Goal: Transaction & Acquisition: Register for event/course

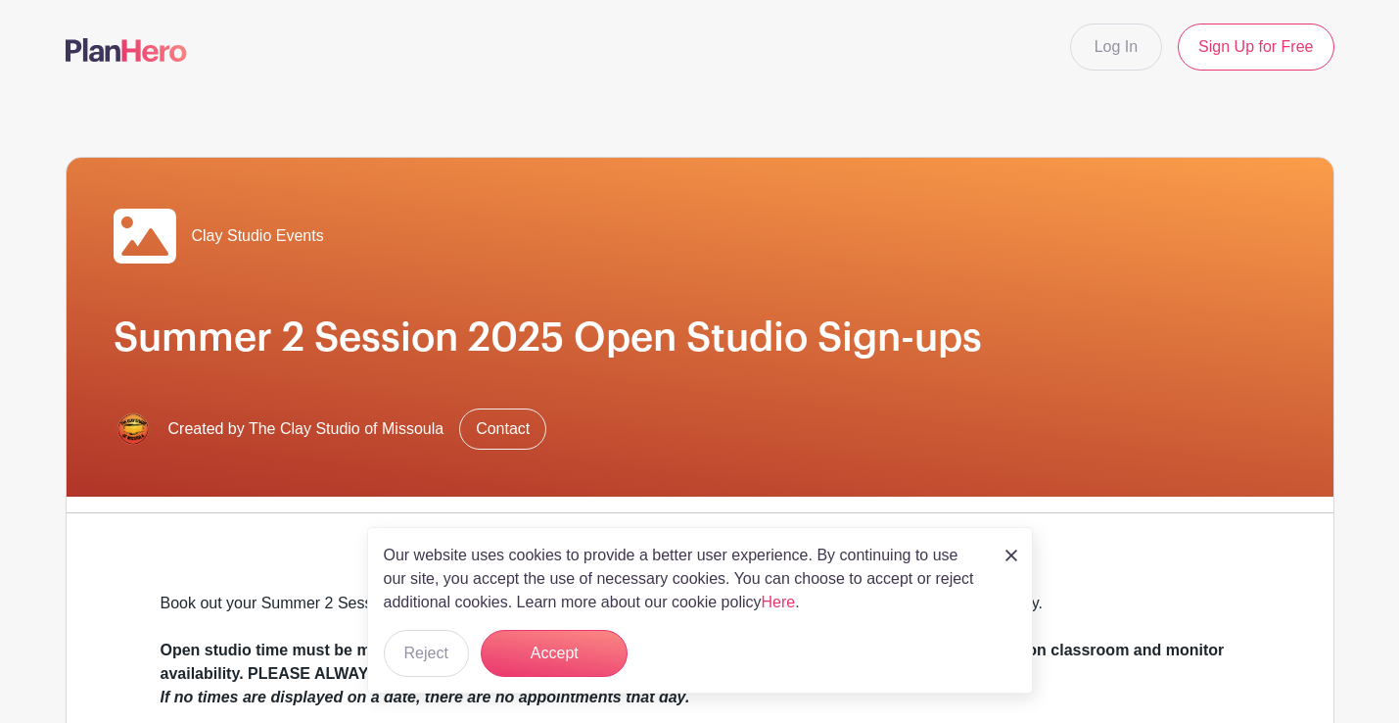
scroll to position [703, 0]
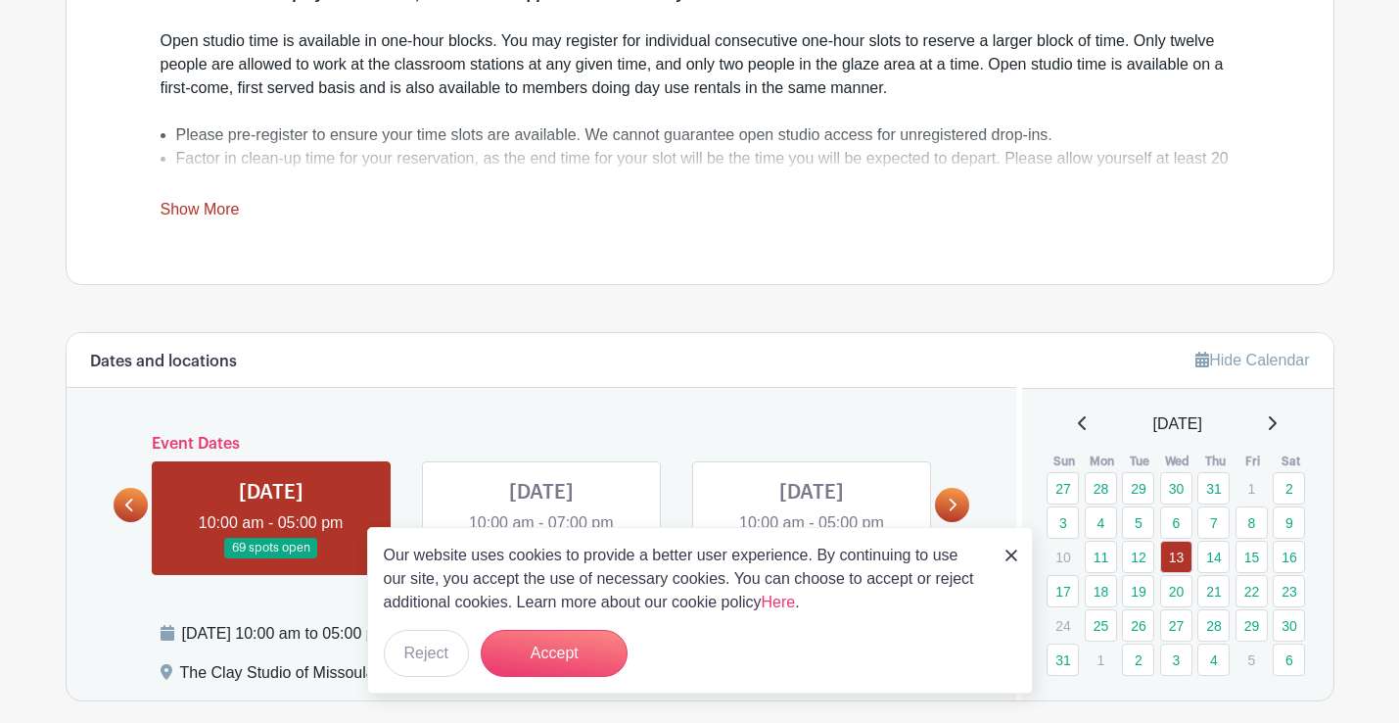
click at [1019, 557] on div "Our website uses cookies to provide a better user experience. By continuing to …" at bounding box center [700, 610] width 666 height 166
click at [1005, 554] on img at bounding box center [1011, 555] width 12 height 12
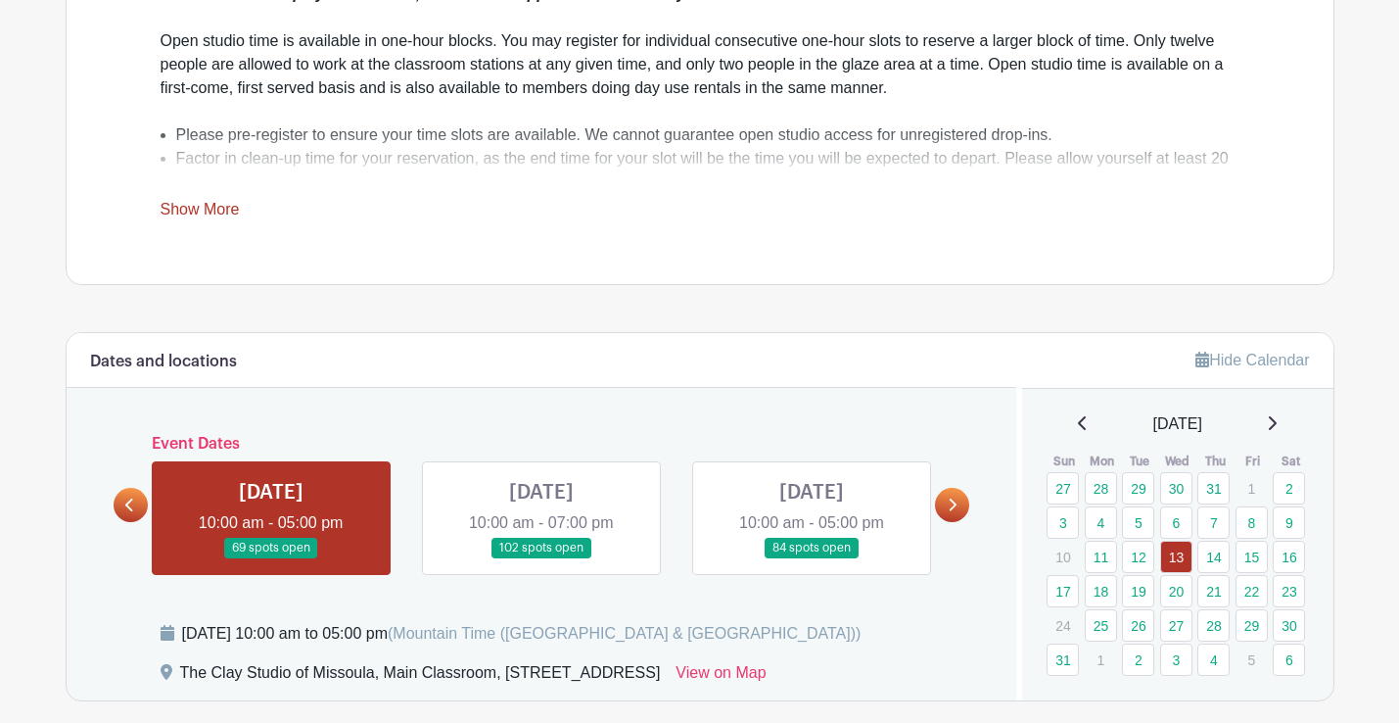
click at [541, 558] on link at bounding box center [541, 558] width 0 height 0
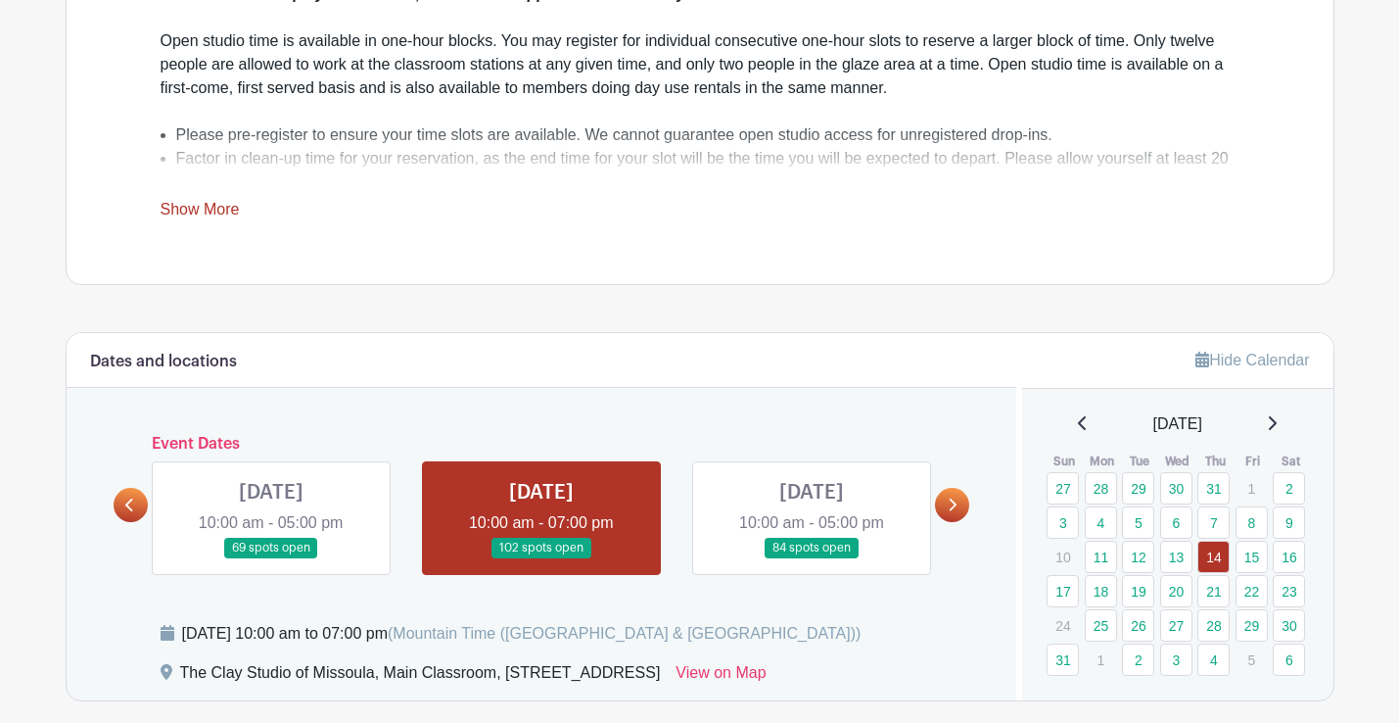
click at [720, 216] on div "Book out your Summer 2 Session access studio work time here! All dates and time…" at bounding box center [700, 54] width 1079 height 333
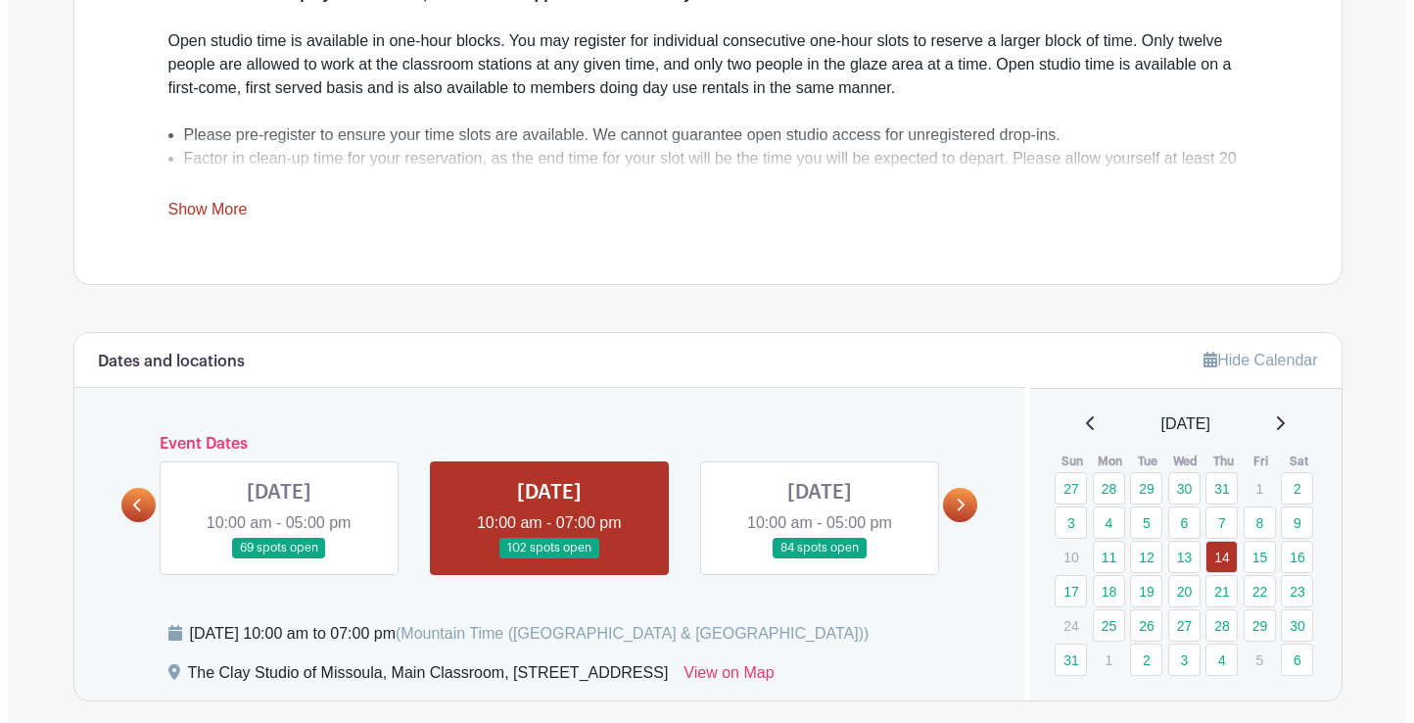
scroll to position [1406, 0]
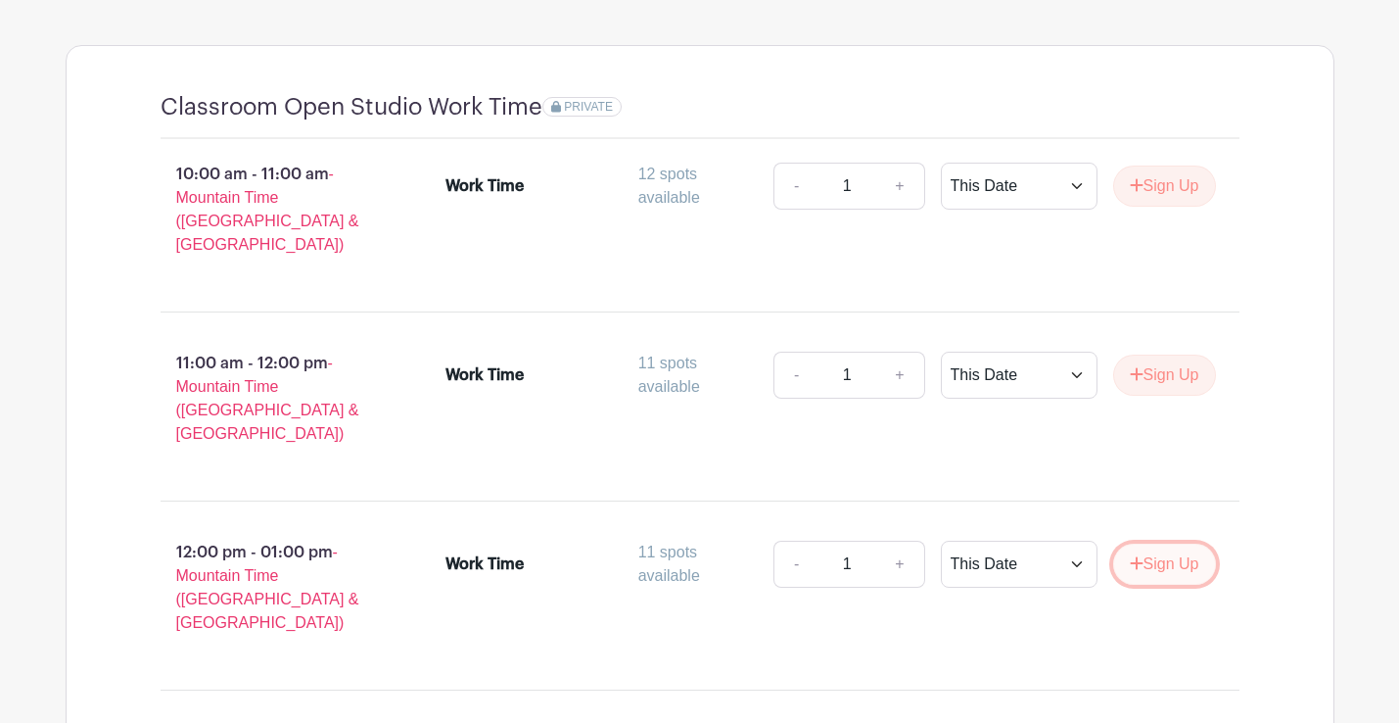
click at [1148, 543] on button "Sign Up" at bounding box center [1164, 563] width 103 height 41
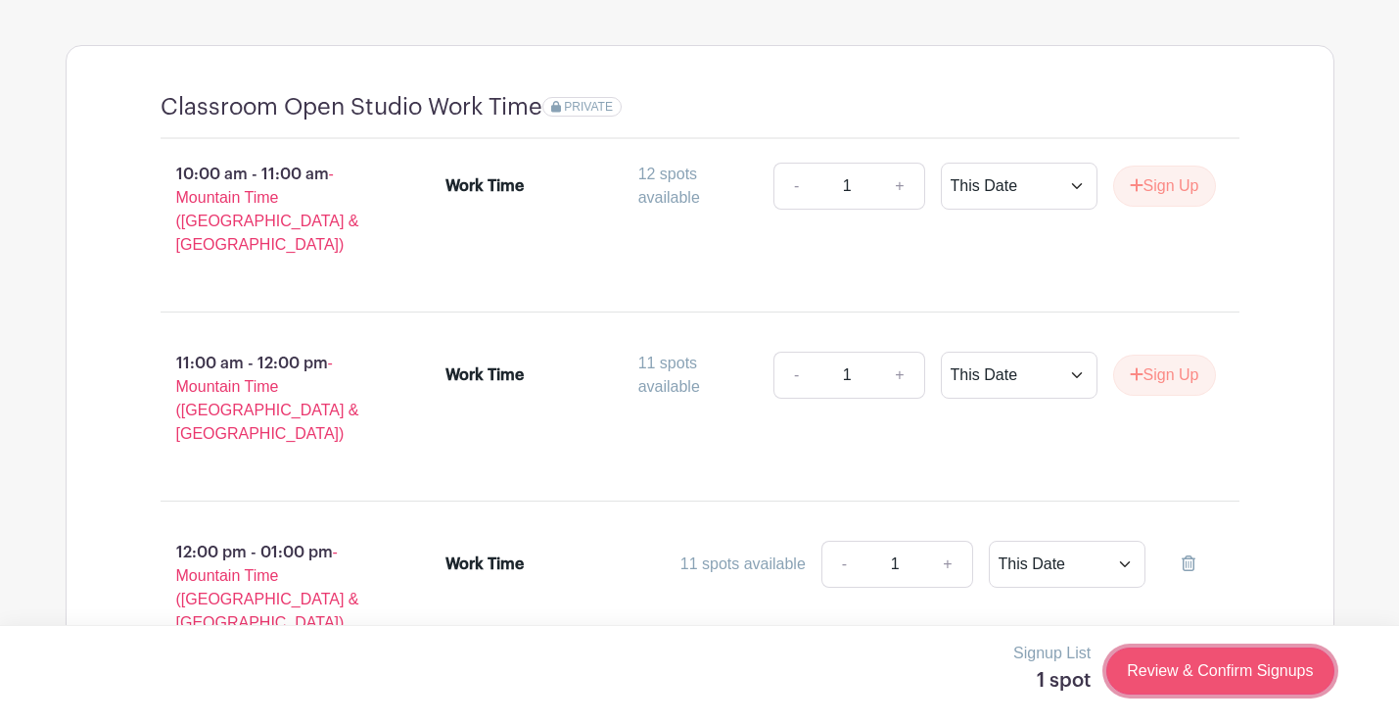
click at [1204, 685] on link "Review & Confirm Signups" at bounding box center [1219, 670] width 227 height 47
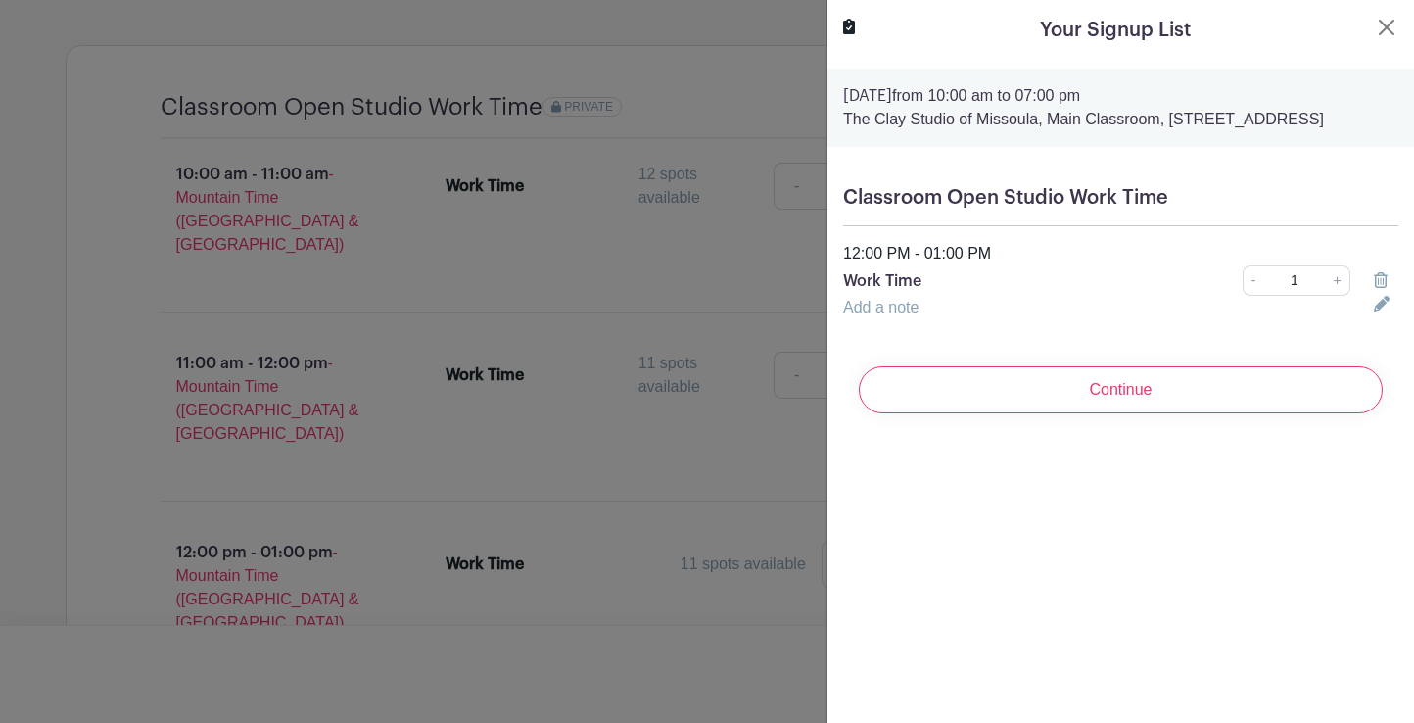
click at [855, 315] on link "Add a note" at bounding box center [880, 307] width 75 height 17
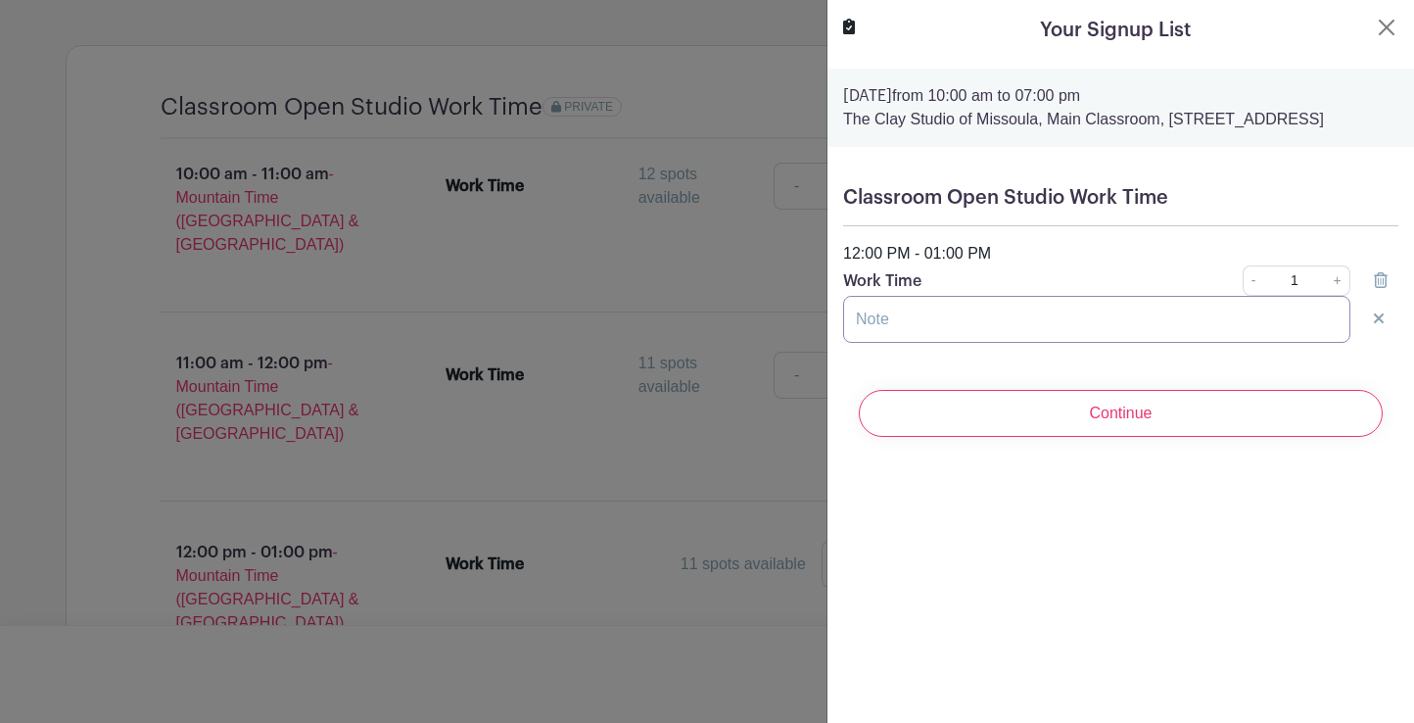
click at [855, 337] on input "text" at bounding box center [1096, 319] width 507 height 47
type input "From session 1-- just glazing"
click at [1059, 452] on div "Continue" at bounding box center [1120, 413] width 555 height 78
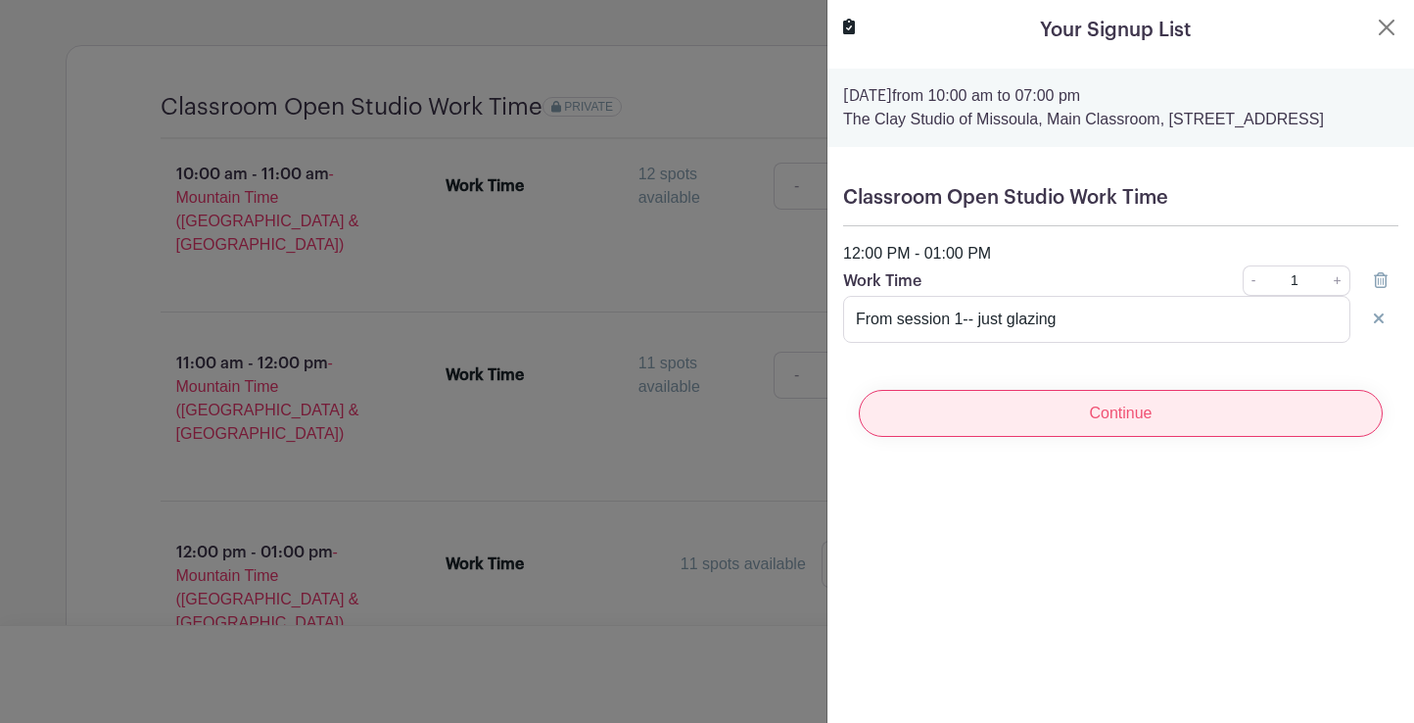
click at [1019, 429] on input "Continue" at bounding box center [1121, 413] width 524 height 47
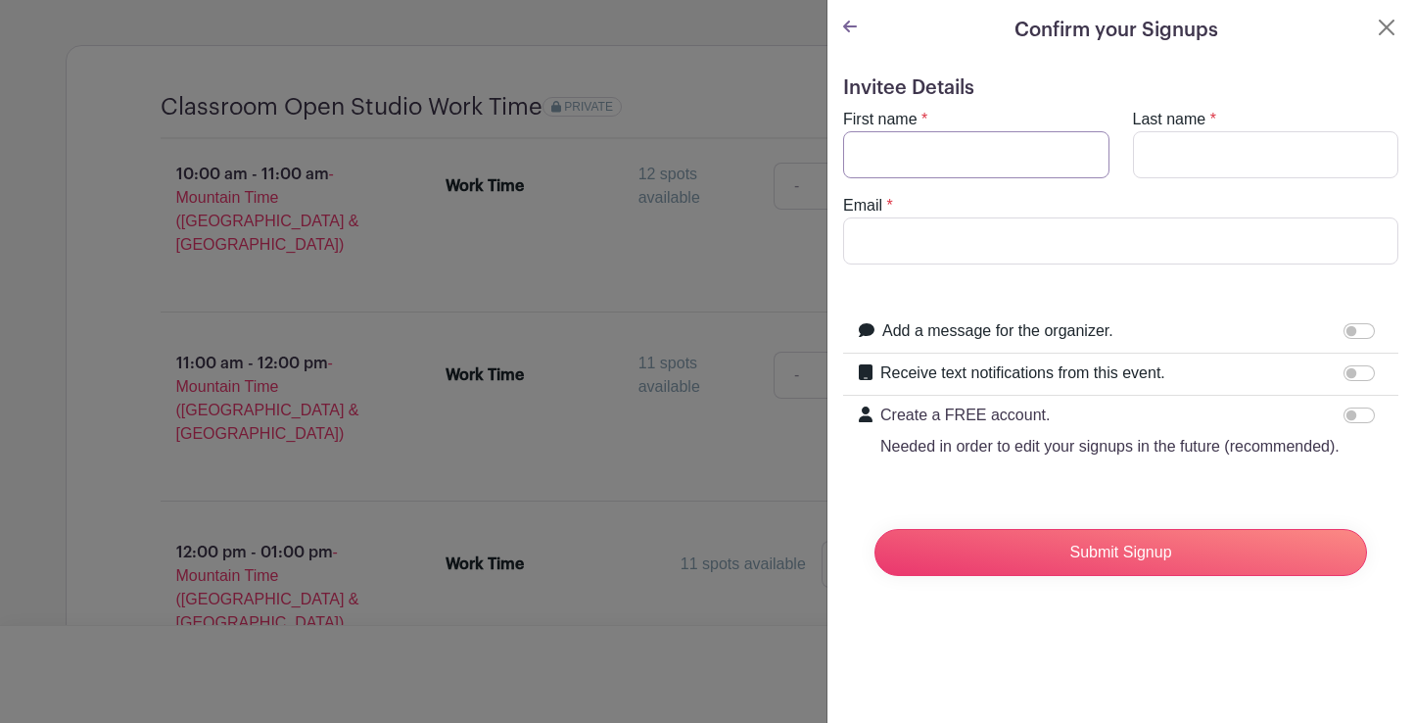
click at [902, 154] on input "First name" at bounding box center [976, 154] width 266 height 47
type input "[PERSON_NAME]"
type input "[EMAIL_ADDRESS][DOMAIN_NAME]"
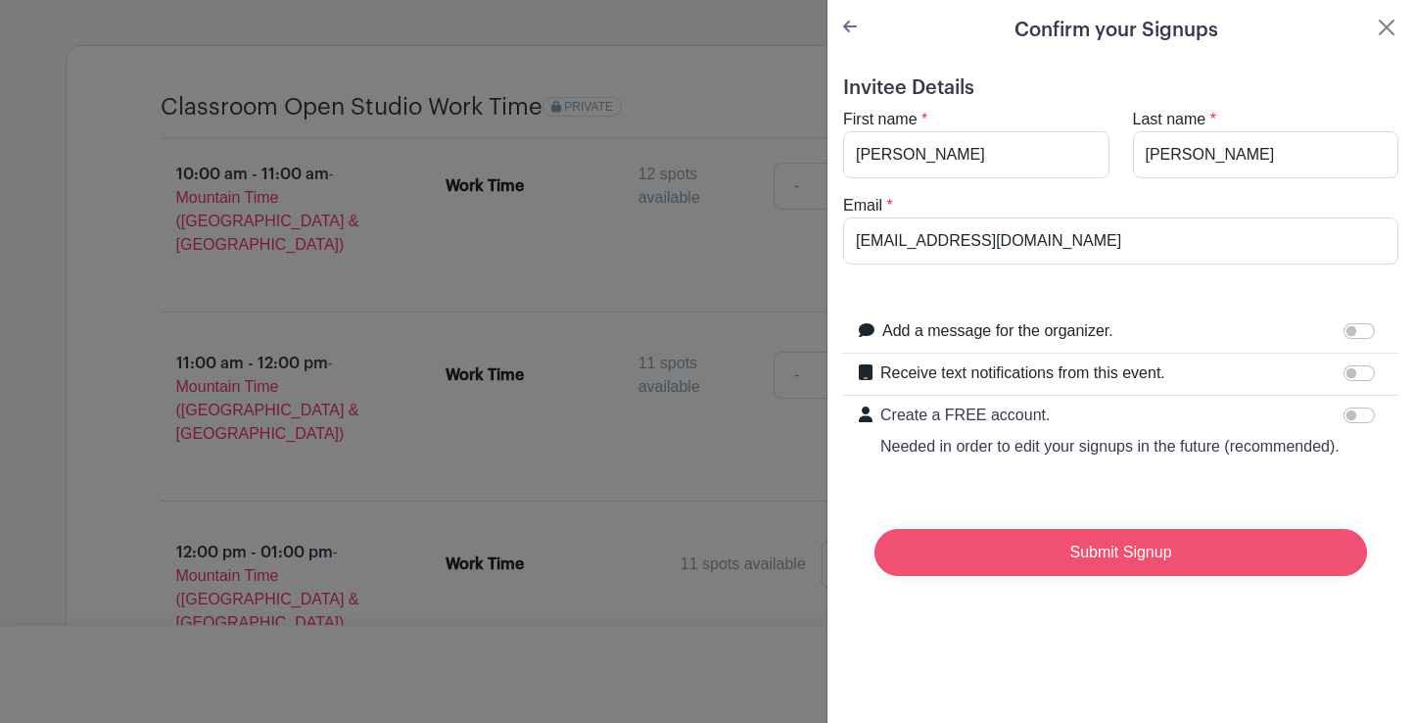
click at [1023, 576] on input "Submit Signup" at bounding box center [1120, 552] width 492 height 47
